Goal: Information Seeking & Learning: Learn about a topic

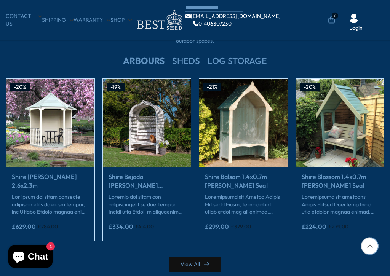
scroll to position [1253, 0]
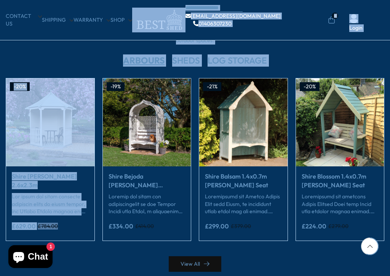
click at [131, 35] on div "CONTACT US Shipping Warranty Shop [EMAIL_ADDRESS][DOMAIN_NAME] 01406307230 0 Lo…" at bounding box center [195, 20] width 390 height 40
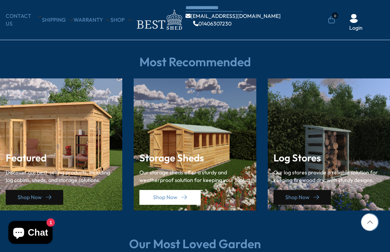
scroll to position [995, 0]
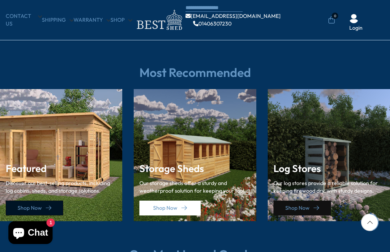
click at [27, 201] on link "Shop Now" at bounding box center [34, 208] width 57 height 15
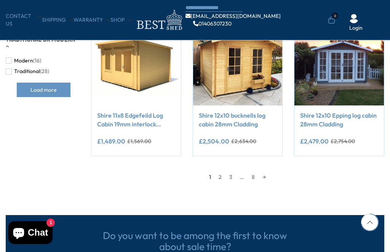
scroll to position [604, 0]
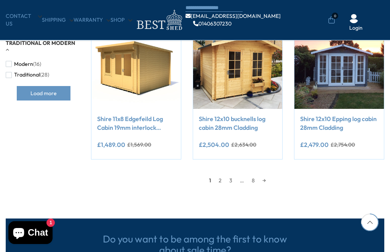
click at [219, 180] on link "2" at bounding box center [220, 180] width 11 height 11
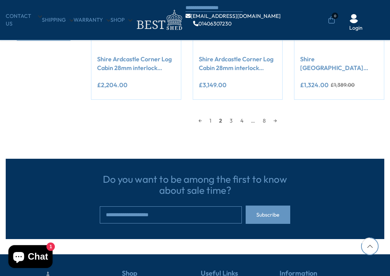
scroll to position [664, 0]
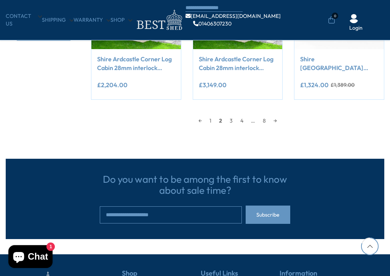
click at [229, 118] on link "3" at bounding box center [231, 120] width 11 height 11
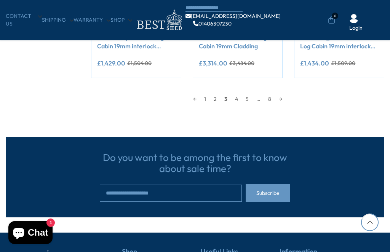
scroll to position [686, 0]
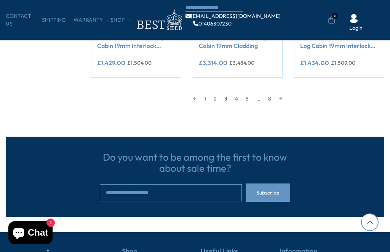
click at [234, 93] on link "4" at bounding box center [236, 98] width 11 height 11
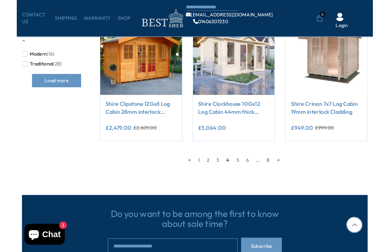
scroll to position [609, 0]
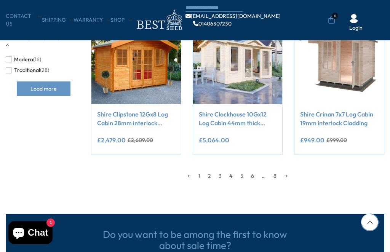
click at [243, 174] on link "5" at bounding box center [241, 175] width 11 height 11
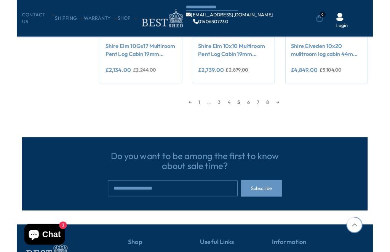
scroll to position [667, 0]
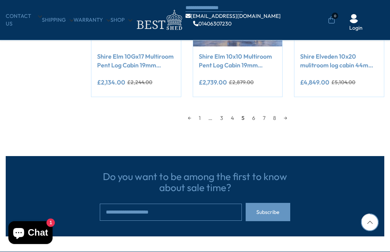
click at [251, 114] on link "6" at bounding box center [253, 117] width 11 height 11
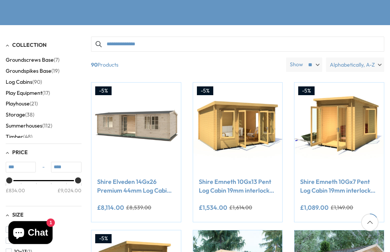
scroll to position [134, 0]
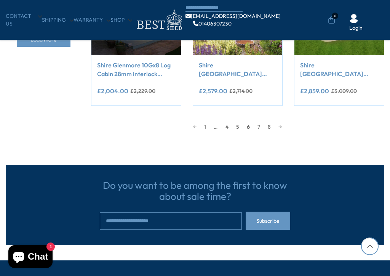
click at [258, 125] on link "7" at bounding box center [259, 126] width 10 height 11
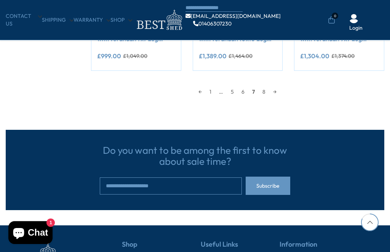
click at [264, 89] on link "8" at bounding box center [264, 91] width 11 height 11
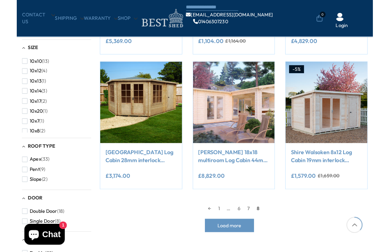
scroll to position [259, 0]
